Goal: Contribute content: Add original content to the website for others to see

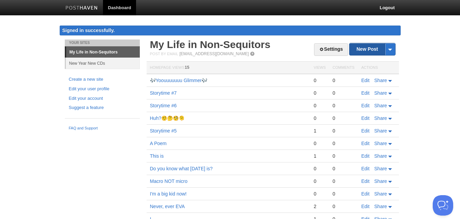
click at [371, 47] on link "New Post" at bounding box center [371, 49] width 45 height 12
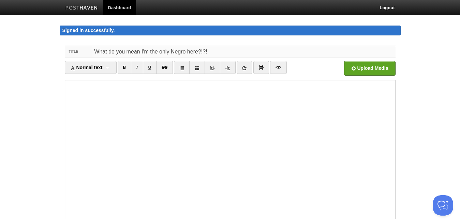
click at [94, 53] on input "What do you mean I'm the only Negro here?!?!" at bounding box center [243, 51] width 303 height 11
click at [219, 52] on input ""What do you mean I'm the only Negro here?!?!" at bounding box center [243, 51] width 303 height 11
type input ""What do you mean I'm the only Negro here?!?!""
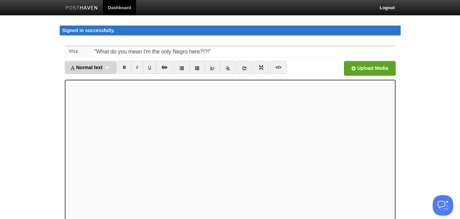
click at [111, 68] on div "Normal text Normal text Heading 1 Heading 2 Heading 3" at bounding box center [91, 67] width 52 height 13
click at [92, 87] on link "Heading 1" at bounding box center [90, 90] width 51 height 10
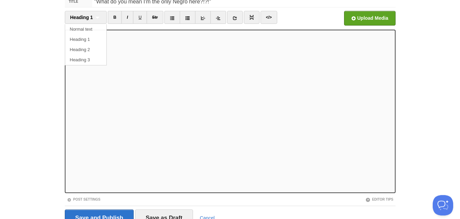
scroll to position [82, 0]
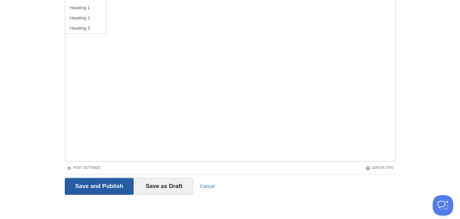
click at [92, 183] on input "Save and Publish" at bounding box center [99, 186] width 69 height 17
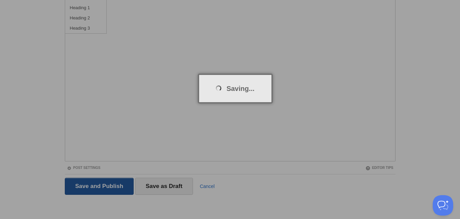
scroll to position [40, 0]
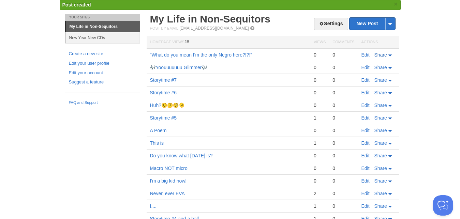
click at [387, 54] on span "Share" at bounding box center [380, 54] width 13 height 5
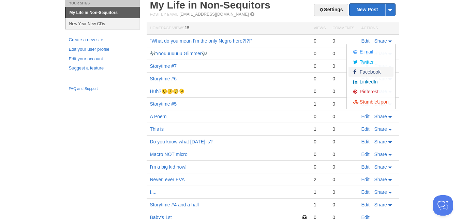
click at [369, 73] on span "Facebook" at bounding box center [369, 71] width 22 height 5
